Goal: Information Seeking & Learning: Learn about a topic

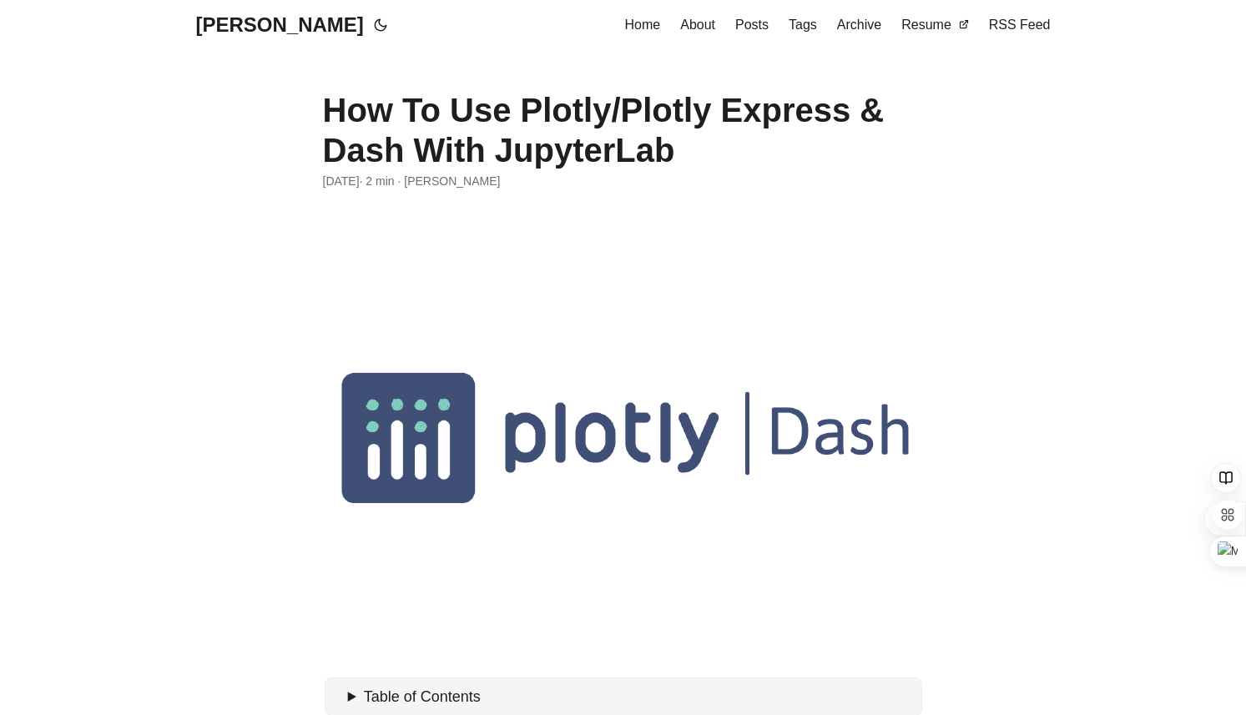
click at [629, 462] on figure at bounding box center [623, 432] width 601 height 451
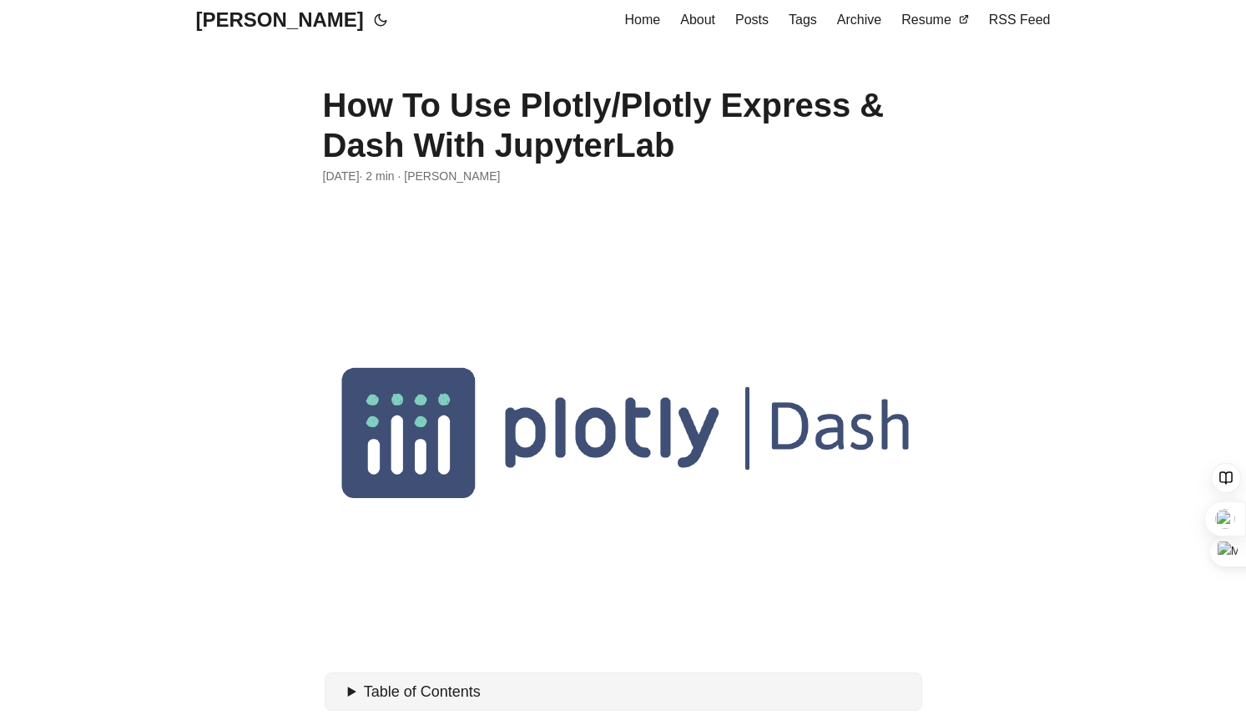
scroll to position [1, 0]
